Goal: Navigation & Orientation: Find specific page/section

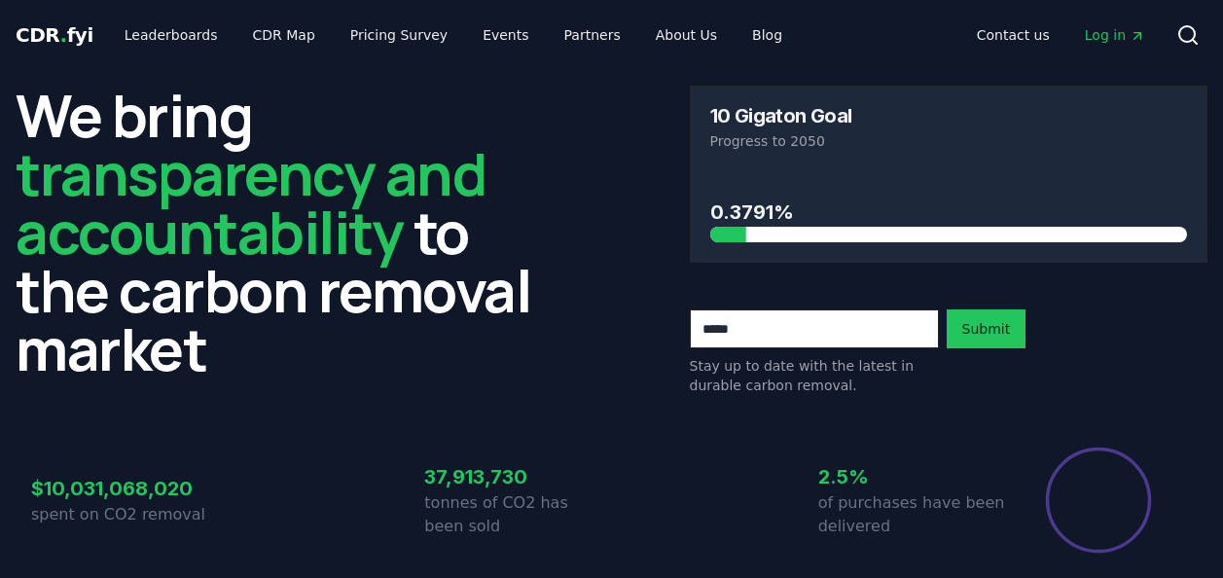
scroll to position [377, 0]
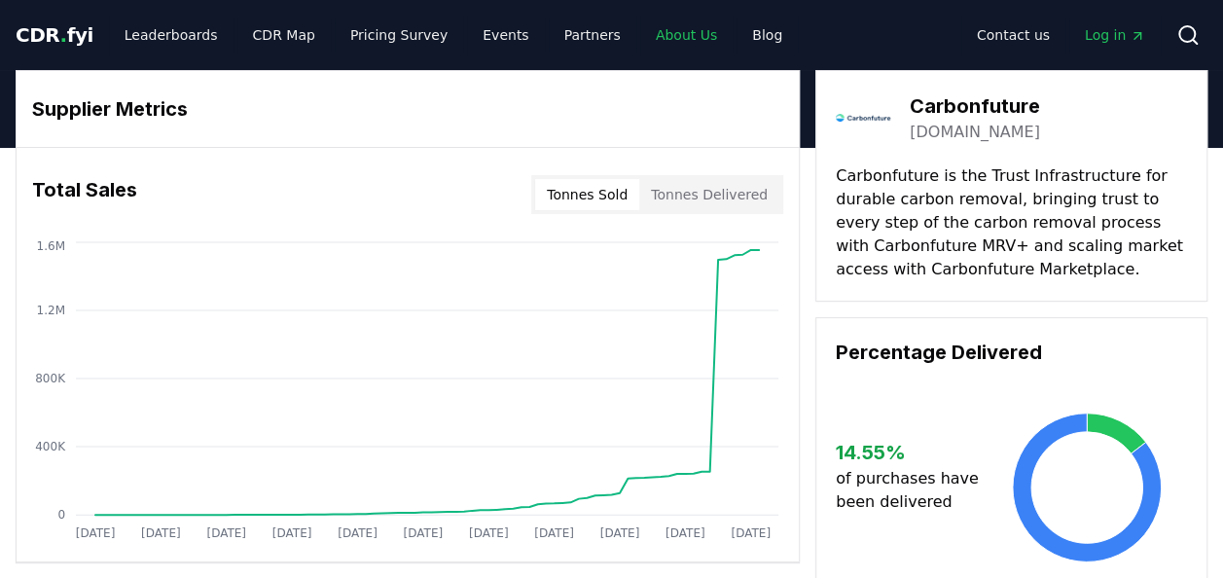
click at [658, 35] on link "About Us" at bounding box center [686, 35] width 92 height 35
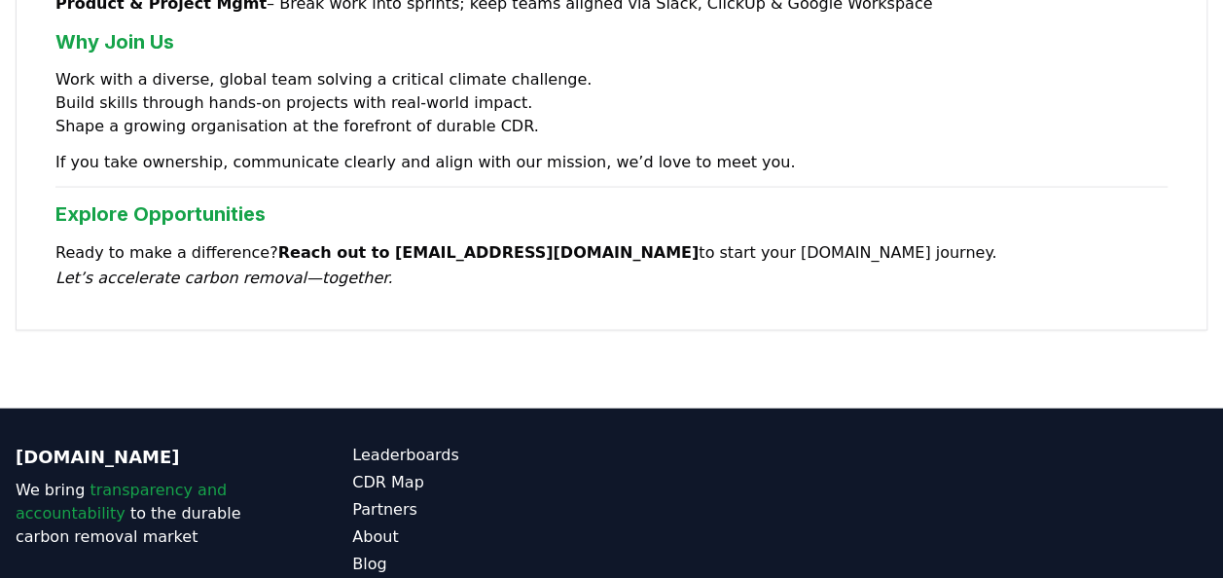
scroll to position [1875, 0]
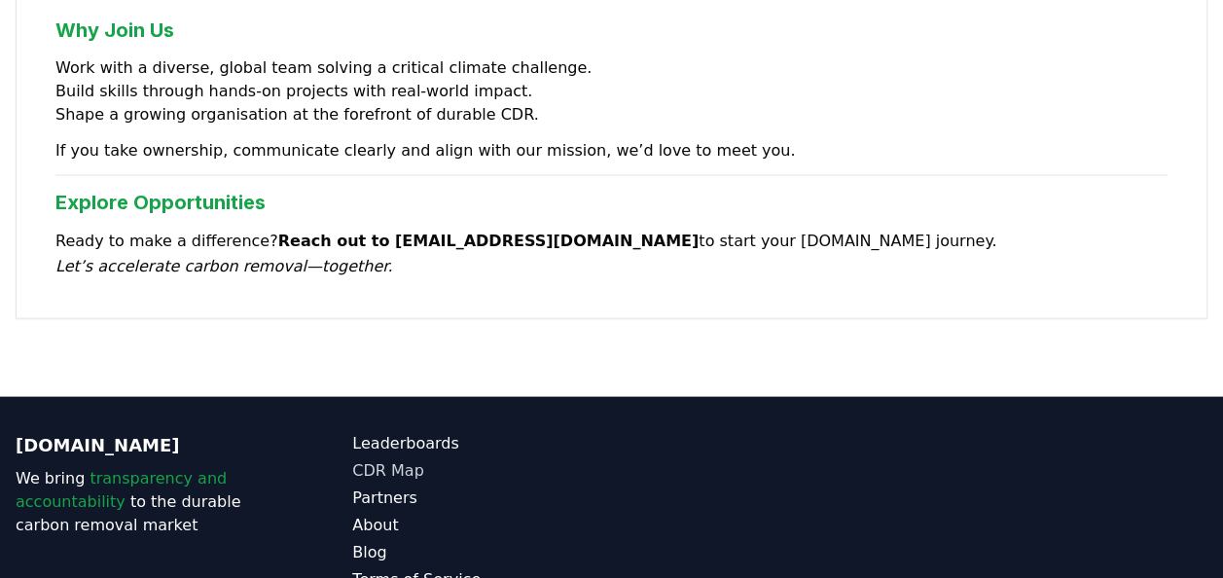
click at [410, 459] on link "CDR Map" at bounding box center [481, 470] width 259 height 23
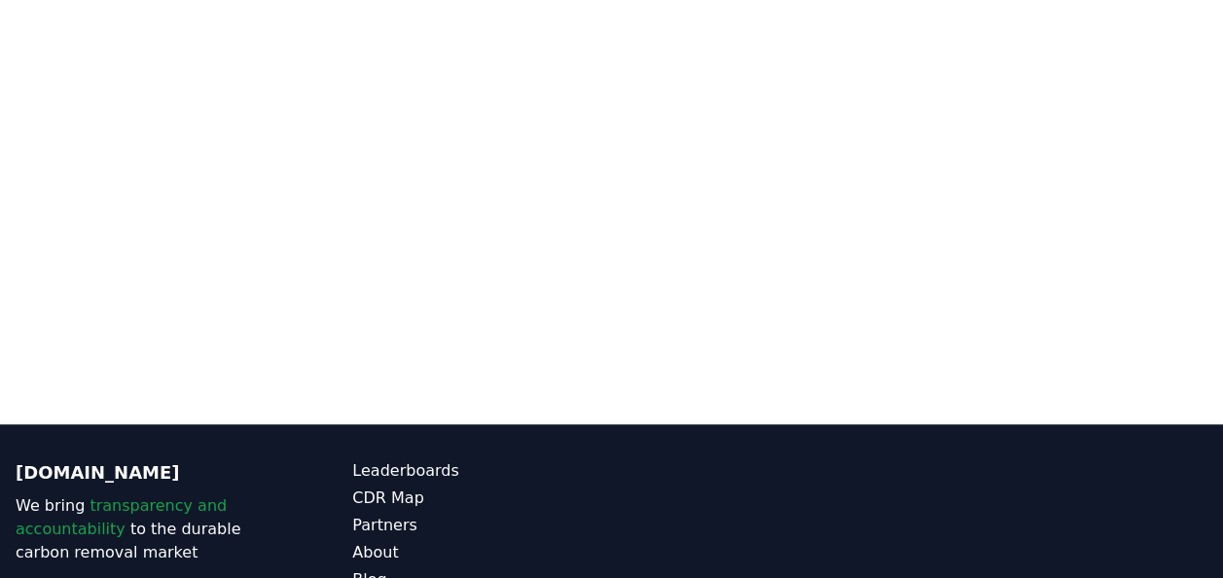
scroll to position [230, 0]
